Goal: Obtain resource: Obtain resource

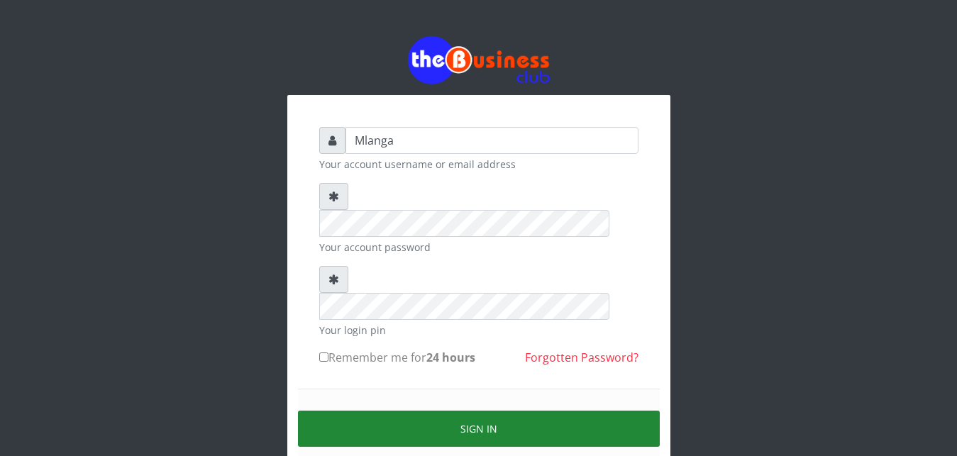
click at [505, 411] on button "Sign in" at bounding box center [479, 429] width 362 height 36
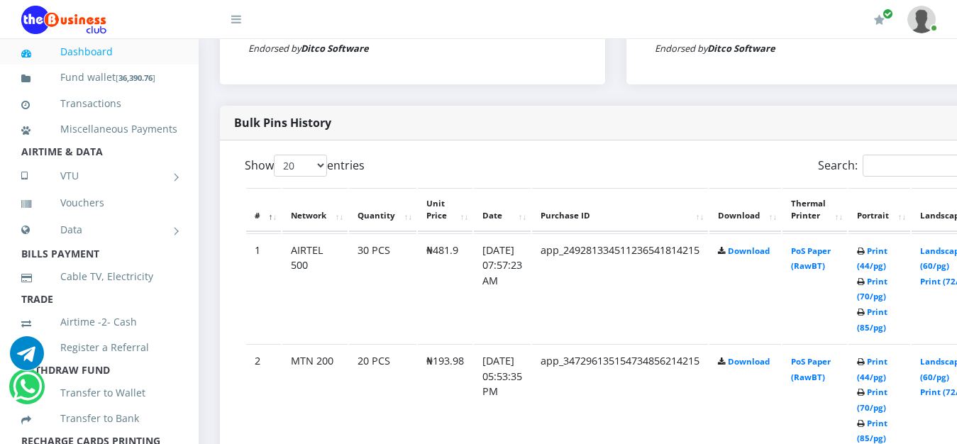
scroll to position [651, 0]
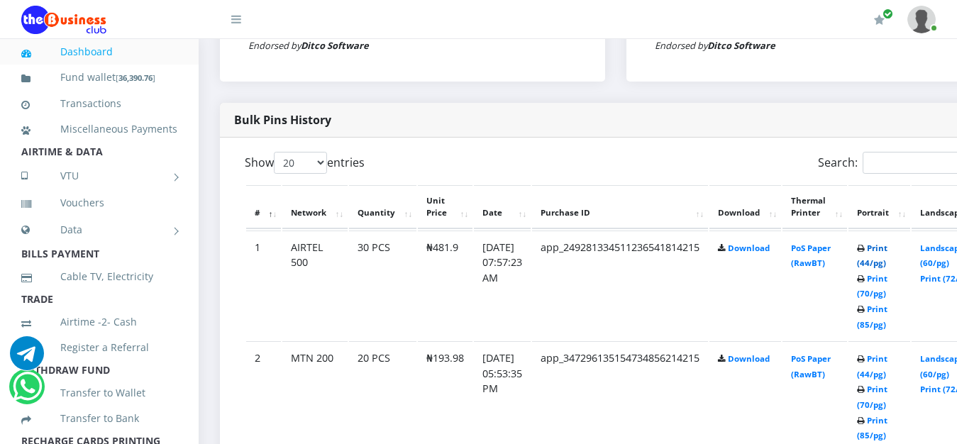
click at [888, 251] on link "Print (44/pg)" at bounding box center [872, 256] width 31 height 26
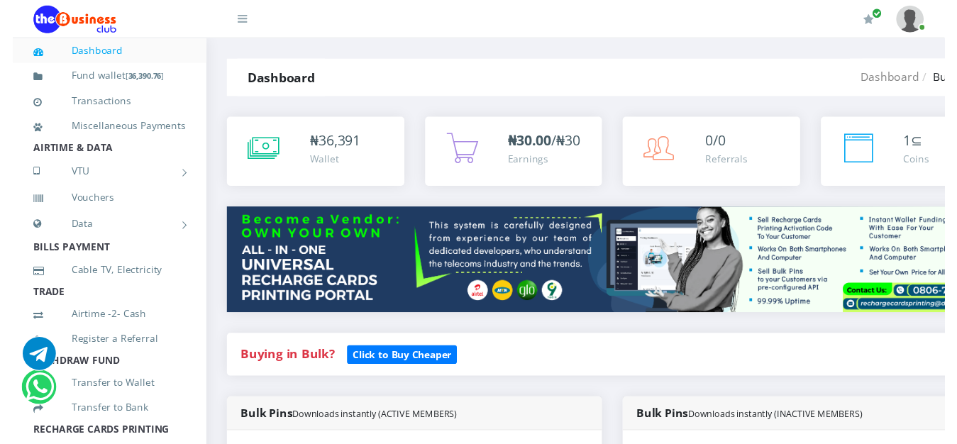
scroll to position [651, 0]
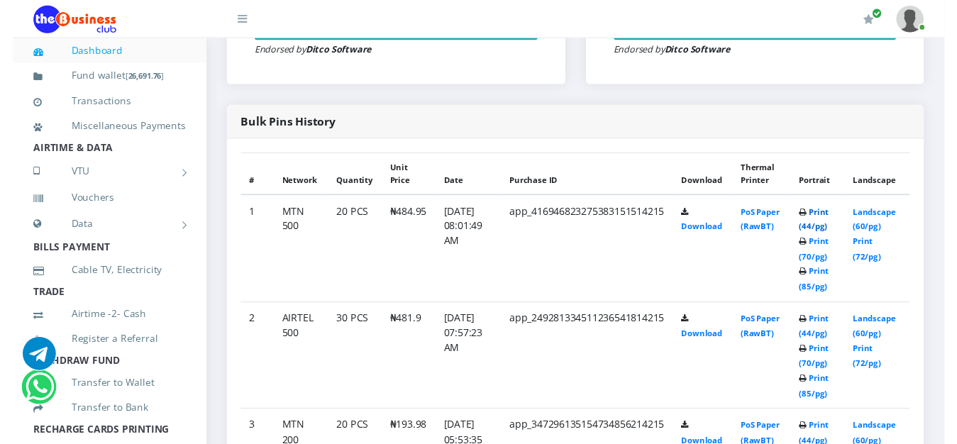
scroll to position [651, 0]
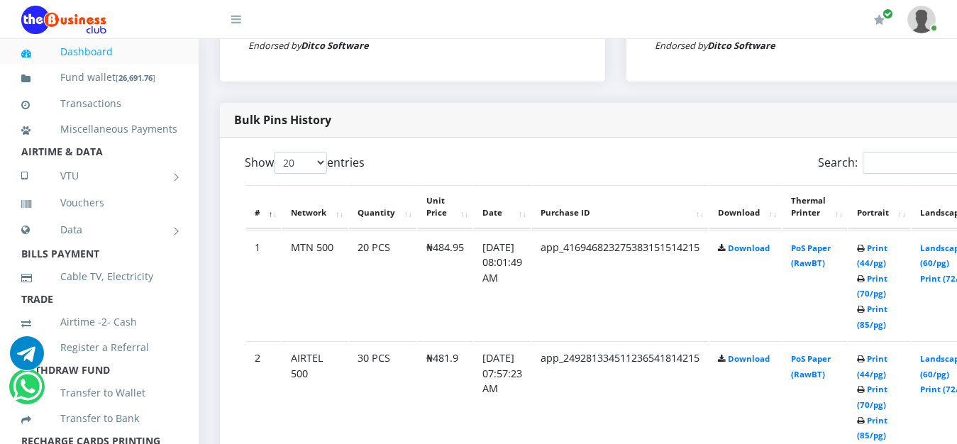
click at [829, 216] on th "Thermal Printer" at bounding box center [815, 207] width 65 height 44
click at [888, 250] on link "Print (44/pg)" at bounding box center [872, 256] width 31 height 26
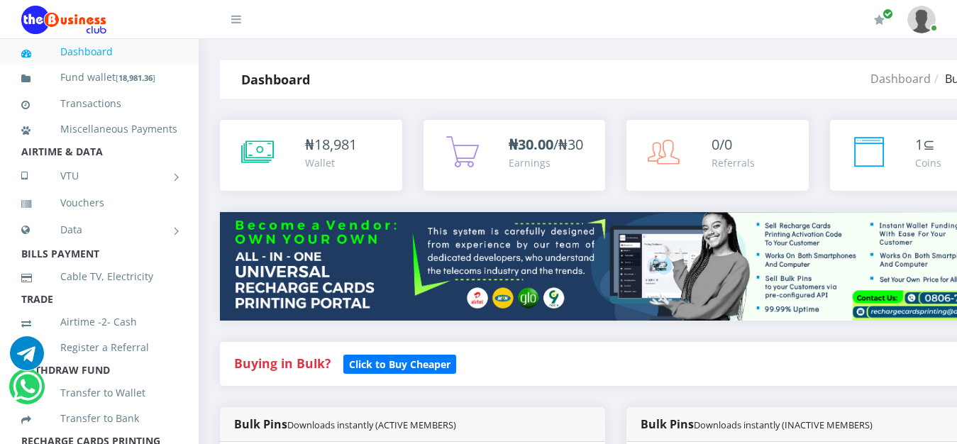
scroll to position [651, 0]
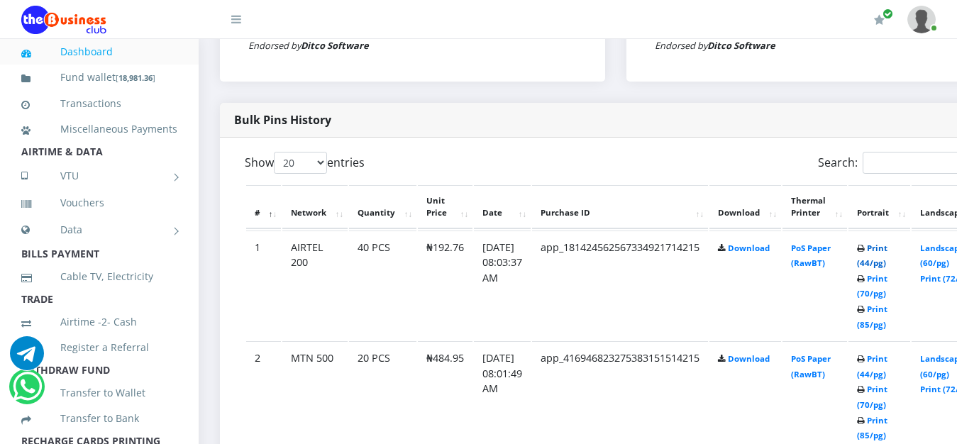
click at [888, 253] on link "Print (44/pg)" at bounding box center [872, 256] width 31 height 26
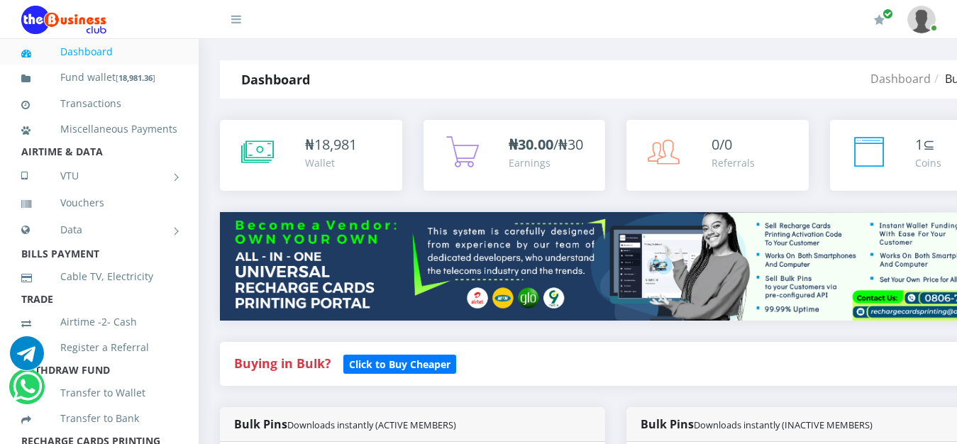
scroll to position [651, 0]
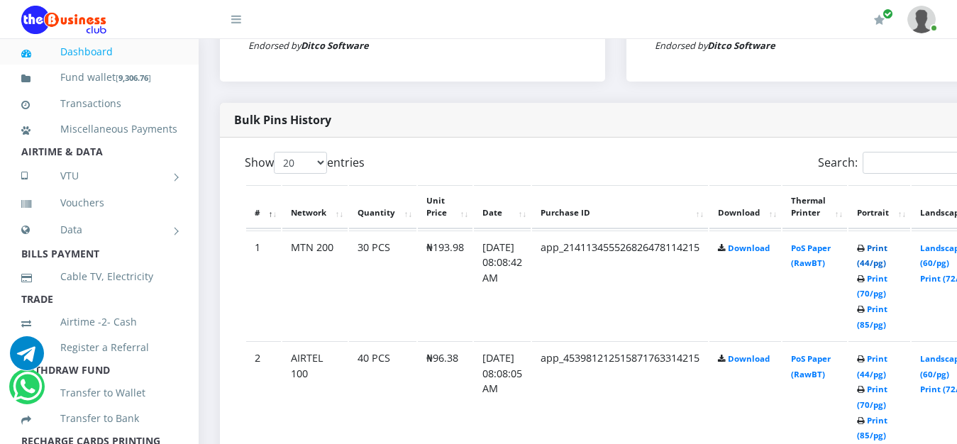
click at [888, 251] on link "Print (44/pg)" at bounding box center [872, 256] width 31 height 26
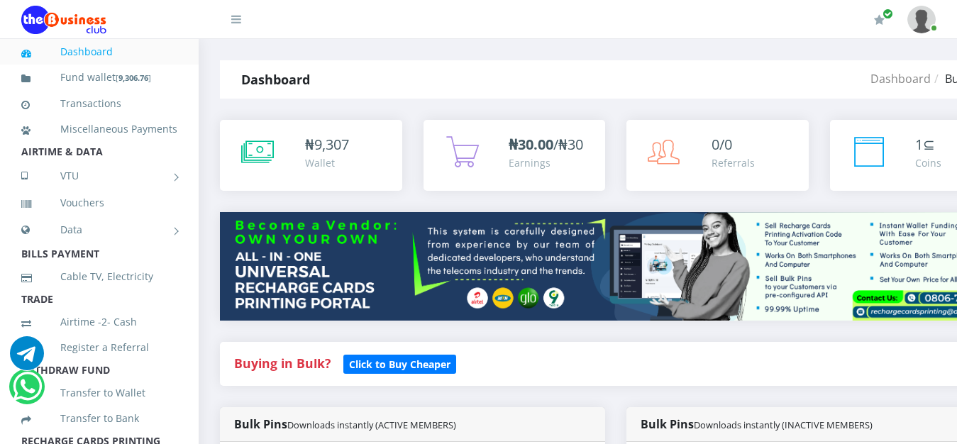
scroll to position [651, 0]
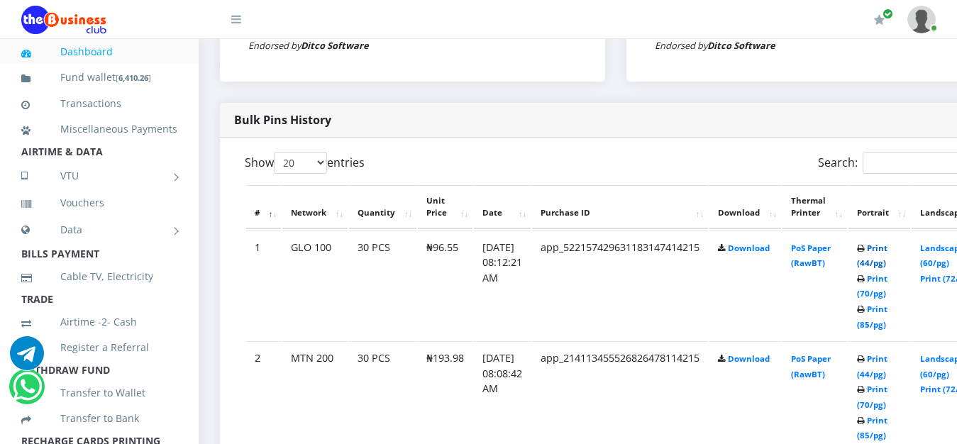
click at [888, 250] on link "Print (44/pg)" at bounding box center [872, 256] width 31 height 26
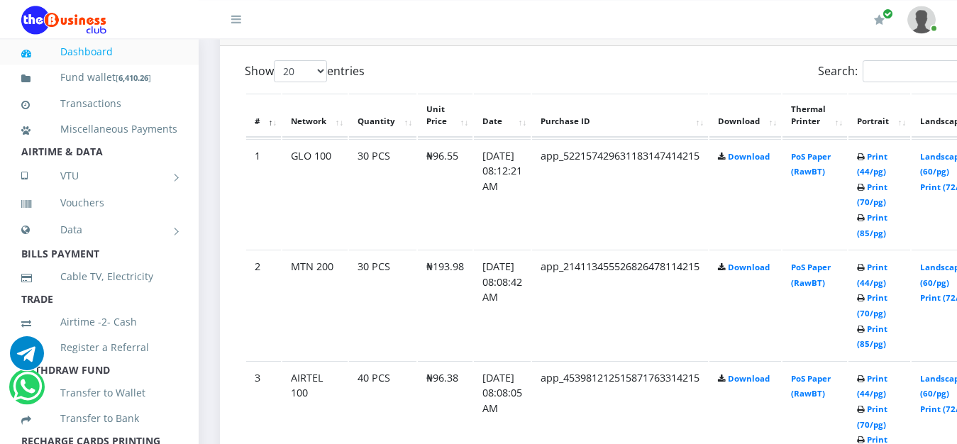
scroll to position [707, 0]
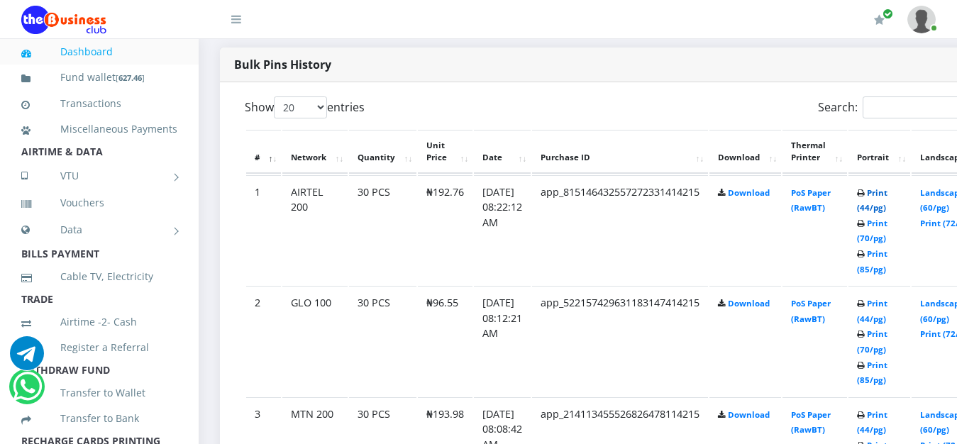
scroll to position [707, 0]
click at [888, 193] on link "Print (44/pg)" at bounding box center [872, 200] width 31 height 26
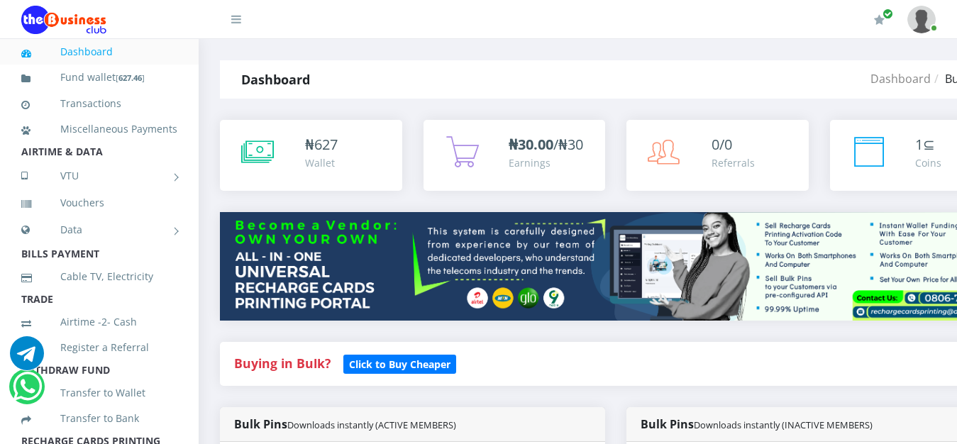
scroll to position [707, 0]
